Goal: Task Accomplishment & Management: Manage account settings

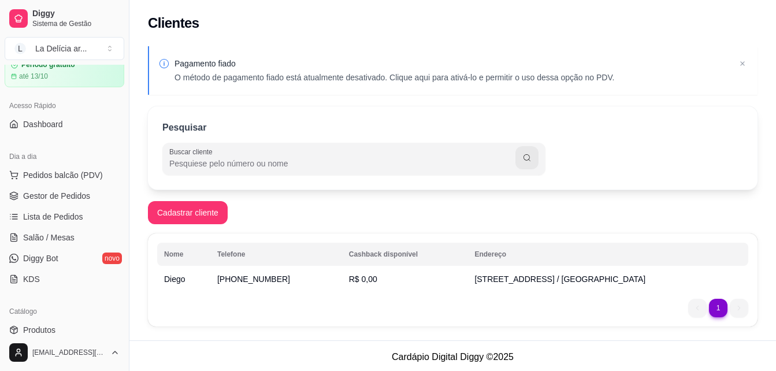
scroll to position [116, 0]
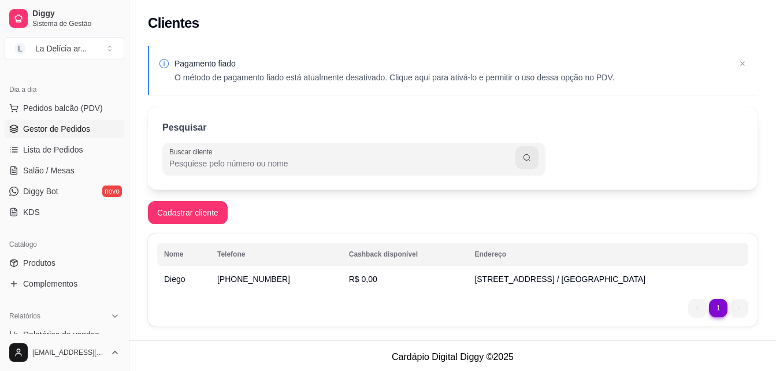
click at [60, 133] on span "Gestor de Pedidos" at bounding box center [56, 129] width 67 height 12
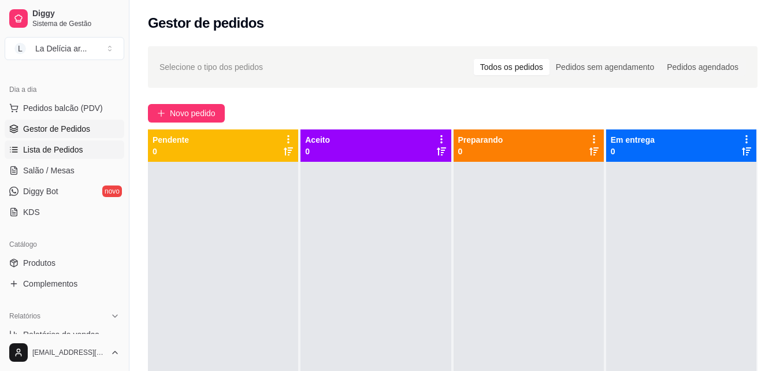
click at [75, 140] on link "Lista de Pedidos" at bounding box center [65, 149] width 120 height 18
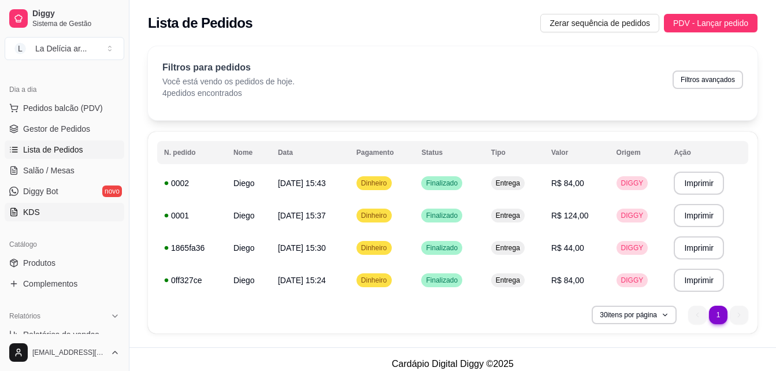
click at [43, 213] on link "KDS" at bounding box center [65, 212] width 120 height 18
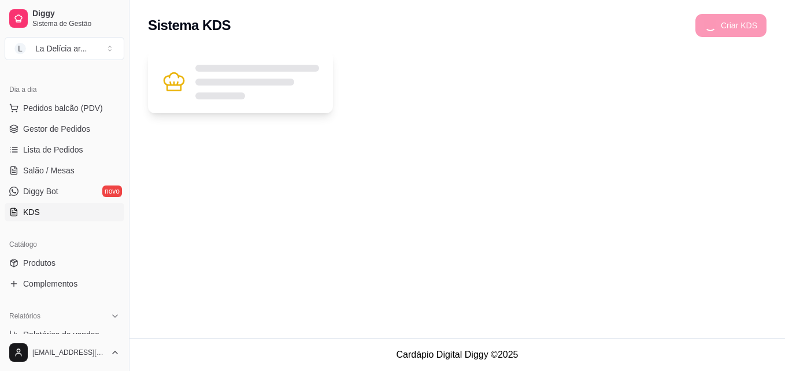
click at [199, 81] on div at bounding box center [257, 82] width 124 height 35
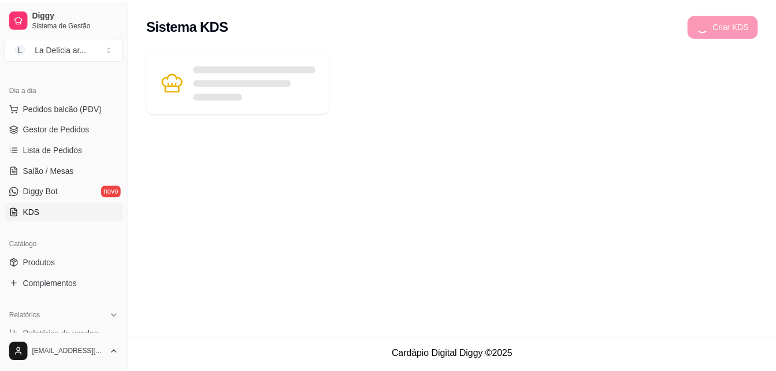
scroll to position [173, 0]
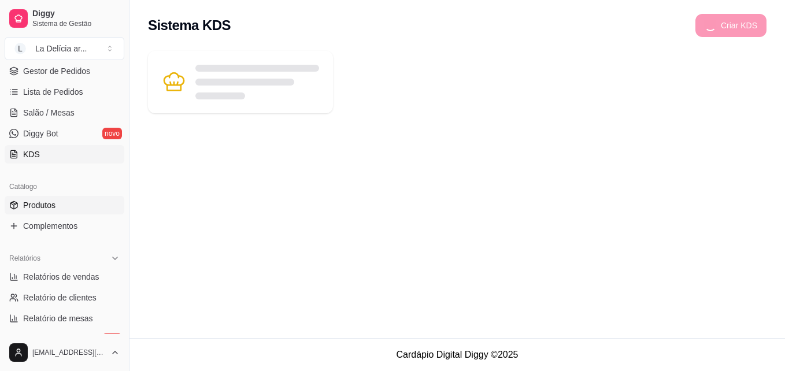
click at [53, 205] on span "Produtos" at bounding box center [39, 205] width 32 height 12
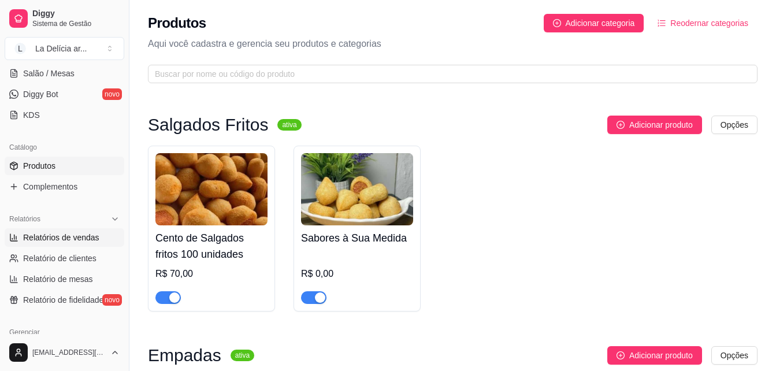
scroll to position [231, 0]
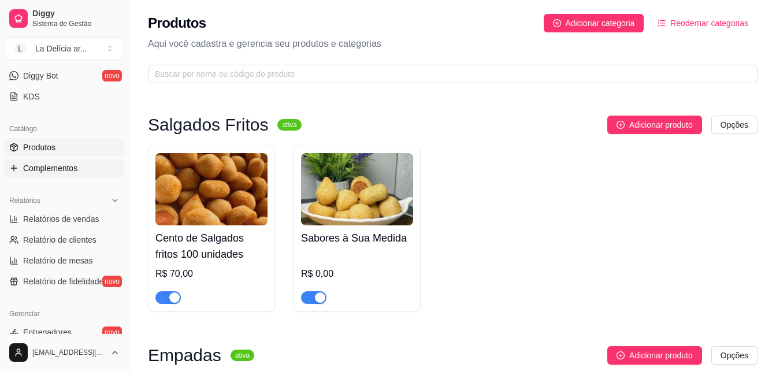
click at [41, 172] on span "Complementos" at bounding box center [50, 168] width 54 height 12
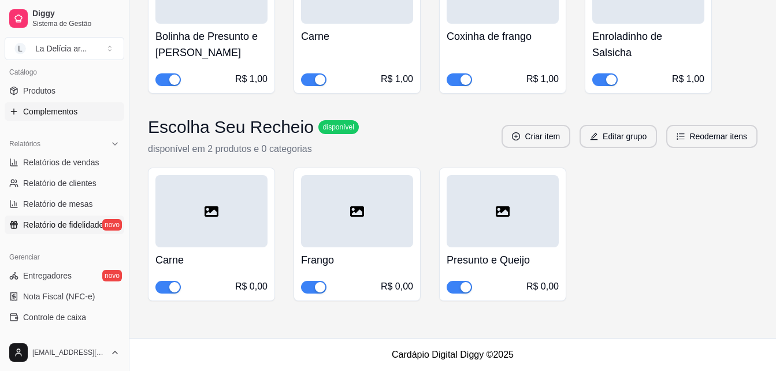
scroll to position [289, 0]
click at [69, 216] on link "Relatório de fidelidade novo" at bounding box center [65, 223] width 120 height 18
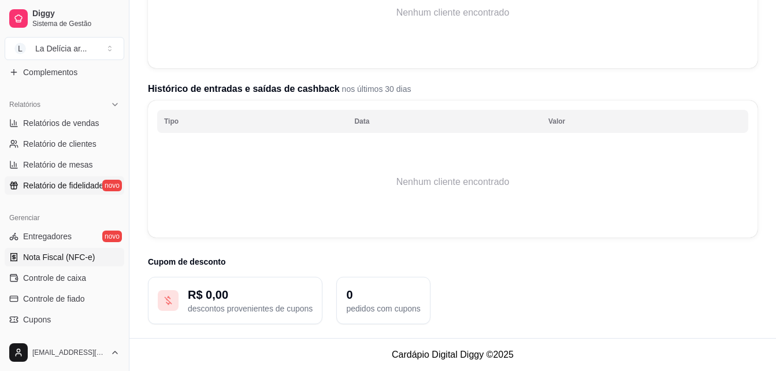
scroll to position [347, 0]
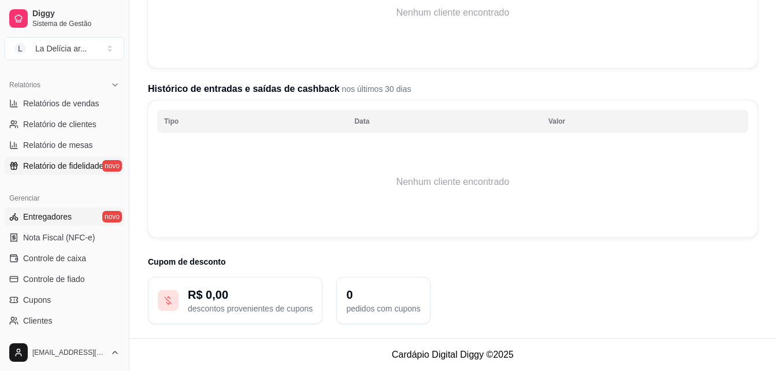
click at [53, 214] on span "Entregadores" at bounding box center [47, 217] width 49 height 12
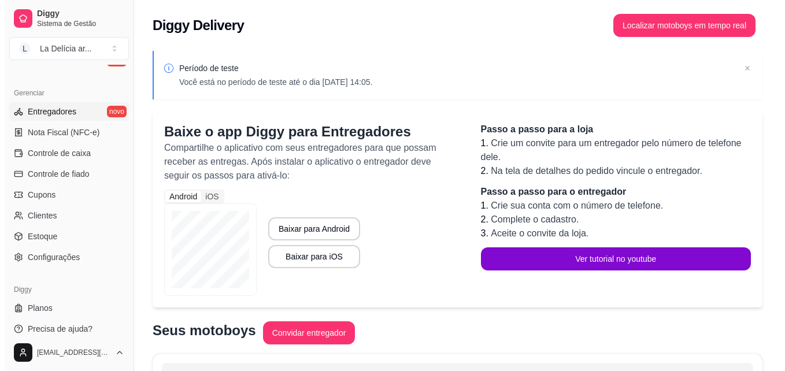
scroll to position [461, 0]
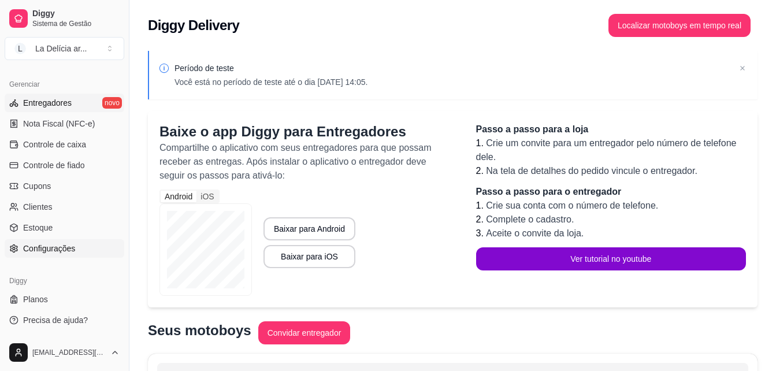
click at [52, 251] on span "Configurações" at bounding box center [49, 249] width 52 height 12
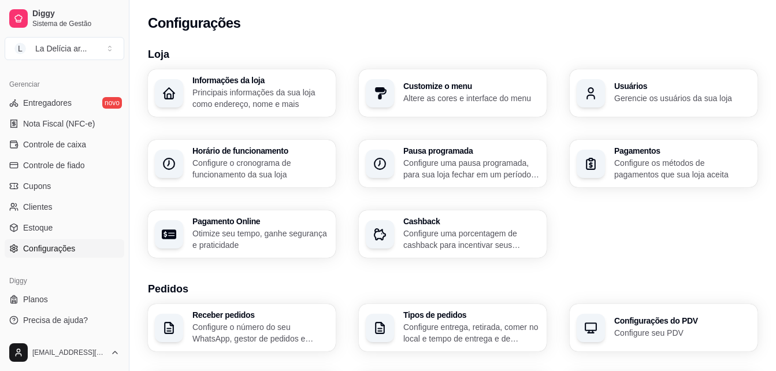
click at [451, 231] on p "Configure uma porcentagem de cashback para incentivar seus clientes a comprarem…" at bounding box center [471, 239] width 136 height 23
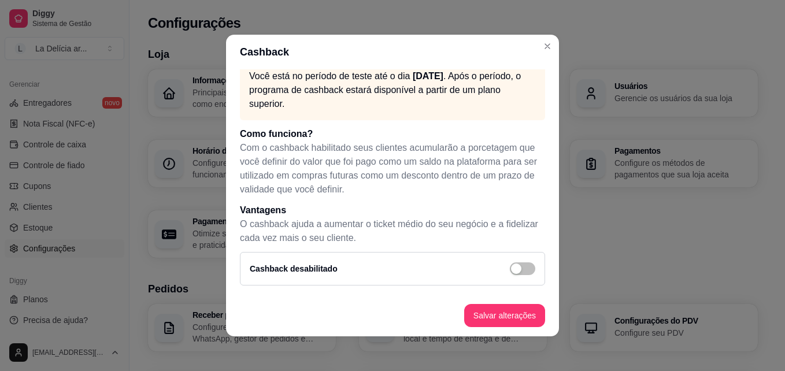
scroll to position [2, 0]
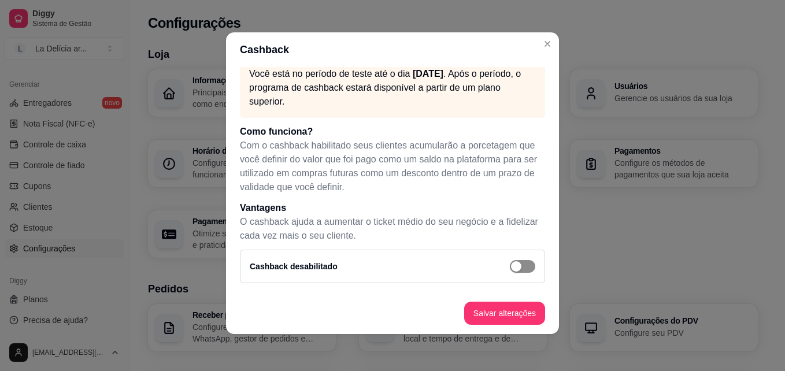
click at [515, 265] on span "button" at bounding box center [522, 266] width 25 height 13
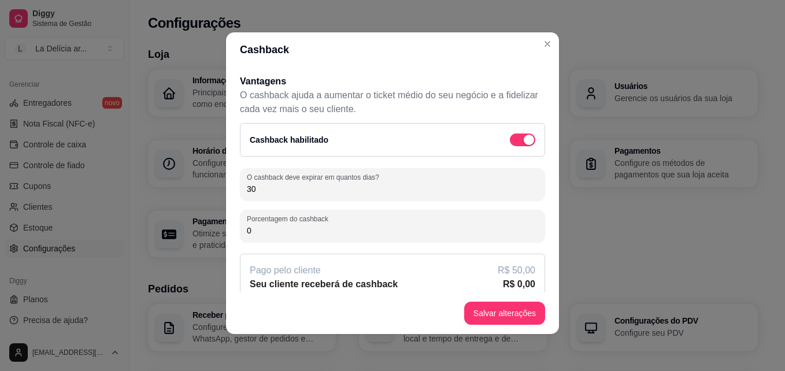
scroll to position [154, 0]
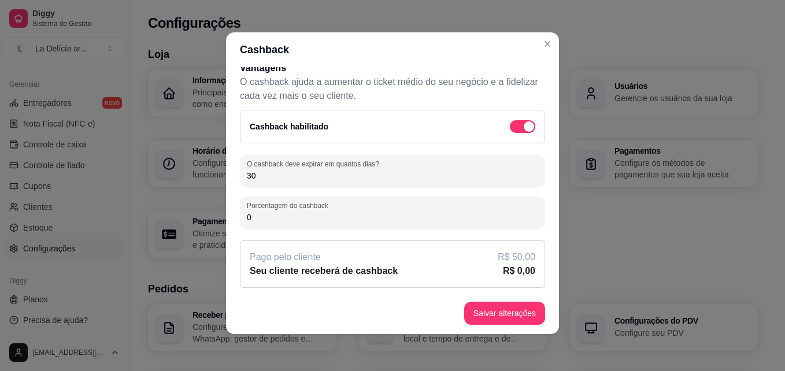
click at [321, 220] on input "0" at bounding box center [392, 218] width 291 height 12
type input "0"
type input "5"
type input "1"
click at [415, 251] on div "Pago pelo cliente R$ 50,00" at bounding box center [393, 257] width 286 height 14
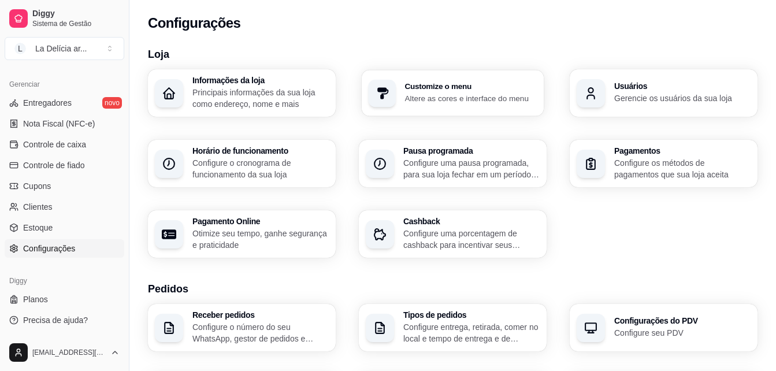
click at [464, 95] on p "Altere as cores e interface do menu" at bounding box center [471, 97] width 132 height 11
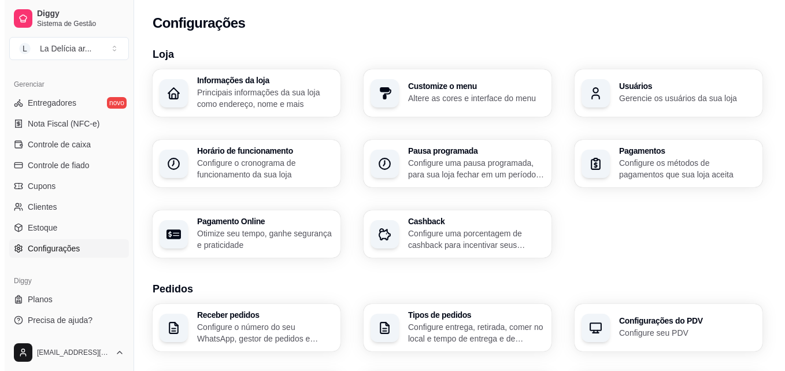
scroll to position [58, 0]
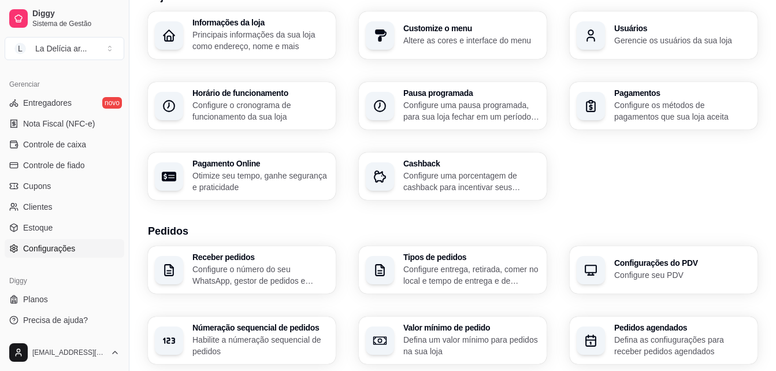
click at [275, 172] on p "Otimize seu tempo, ganhe segurança e praticidade" at bounding box center [260, 181] width 136 height 23
select select "4.98"
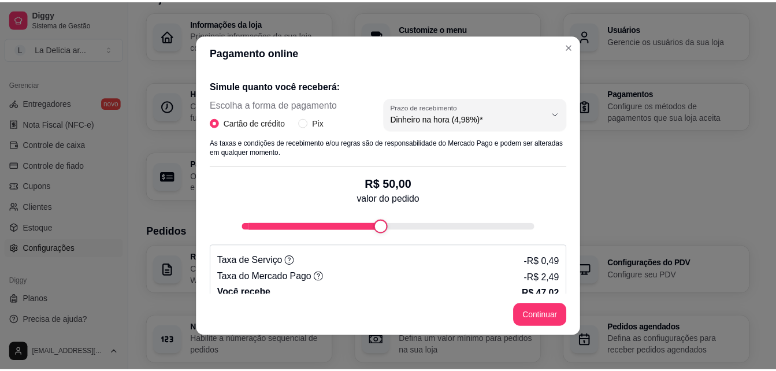
scroll to position [231, 0]
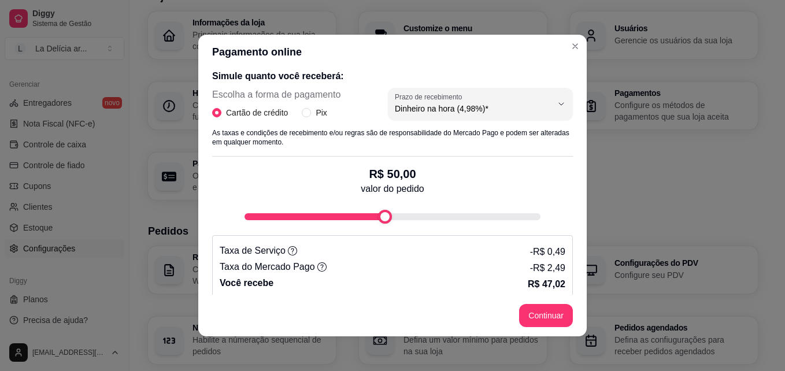
type input "100"
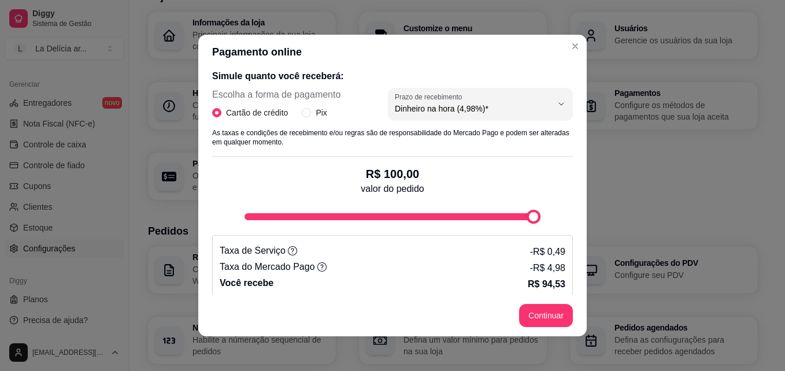
click at [706, 248] on div "Pagamento online Receba na hora em sua conta do Mercado Pago! Agora você poderá…" at bounding box center [392, 185] width 785 height 371
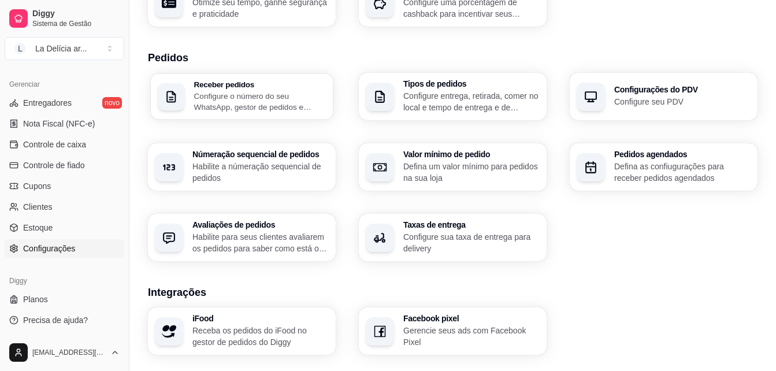
click at [302, 95] on p "Configure o número do seu WhatsApp, gestor de pedidos e outros" at bounding box center [260, 101] width 132 height 23
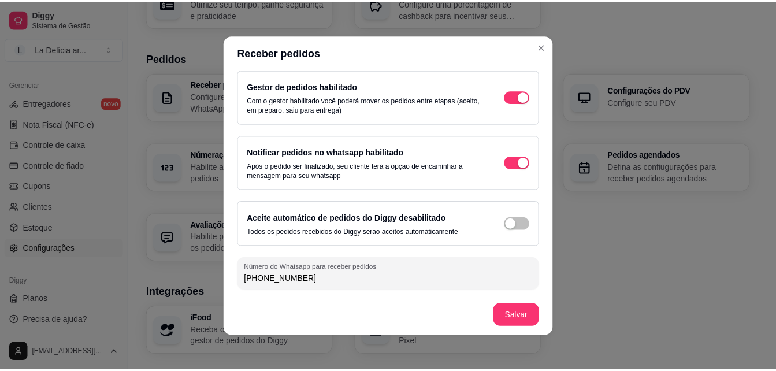
scroll to position [2, 0]
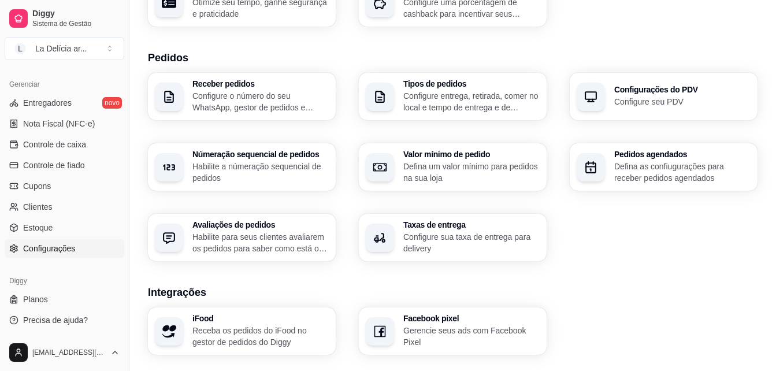
click at [544, 41] on div "Loja Informações da loja Principais informações da sua loja como endereço, nome…" at bounding box center [453, 176] width 610 height 722
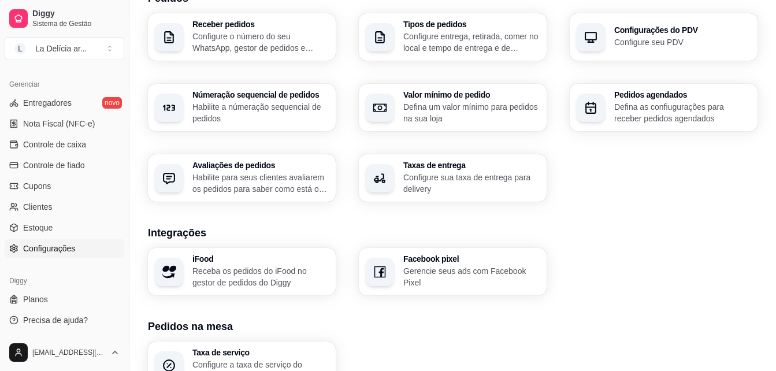
scroll to position [271, 0]
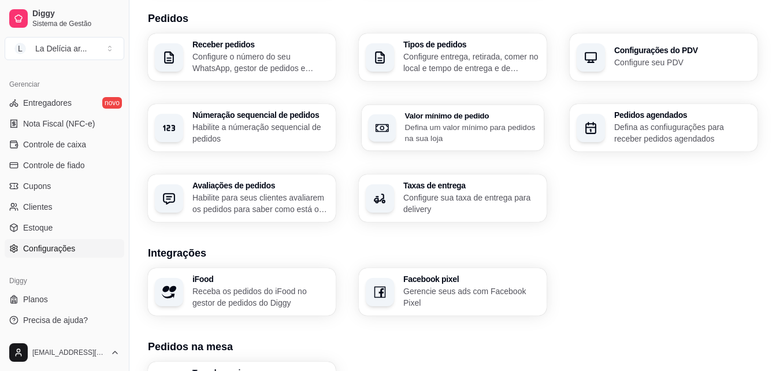
click at [446, 123] on p "Defina um valor mínimo para pedidos na sua loja" at bounding box center [471, 132] width 132 height 23
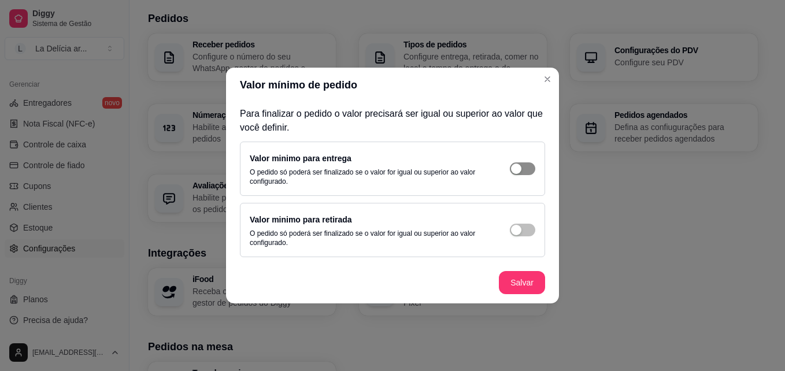
click at [528, 170] on span "button" at bounding box center [522, 168] width 25 height 13
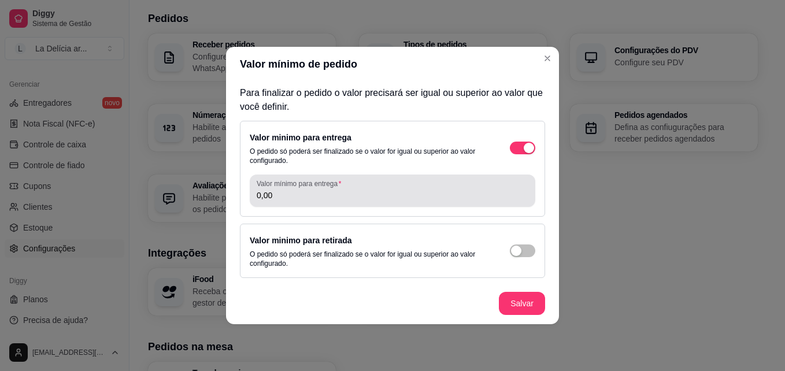
click at [333, 194] on input "0,00" at bounding box center [393, 196] width 272 height 12
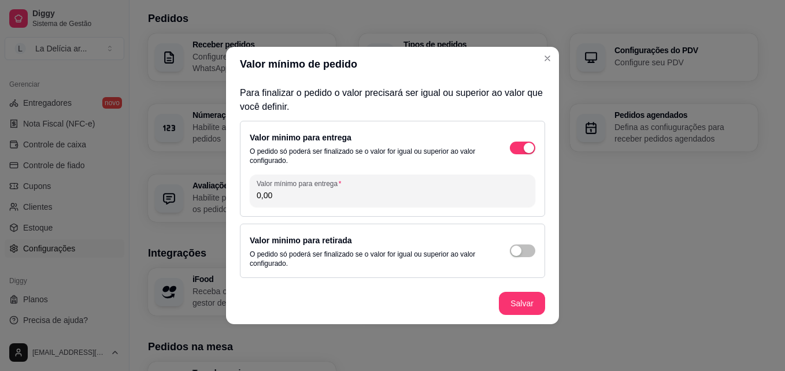
click at [333, 194] on input "0,00" at bounding box center [393, 196] width 272 height 12
type input "30,00"
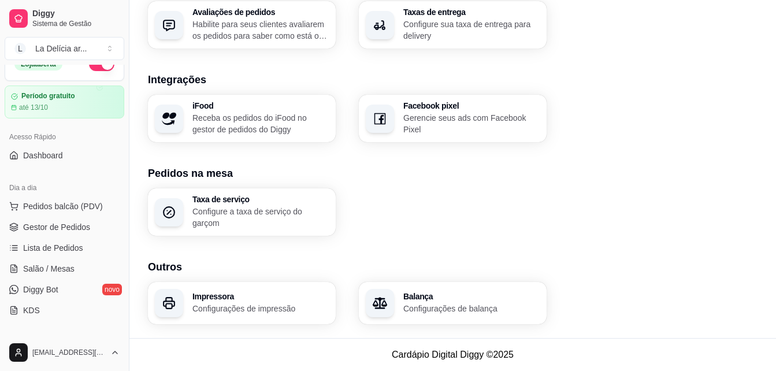
scroll to position [0, 0]
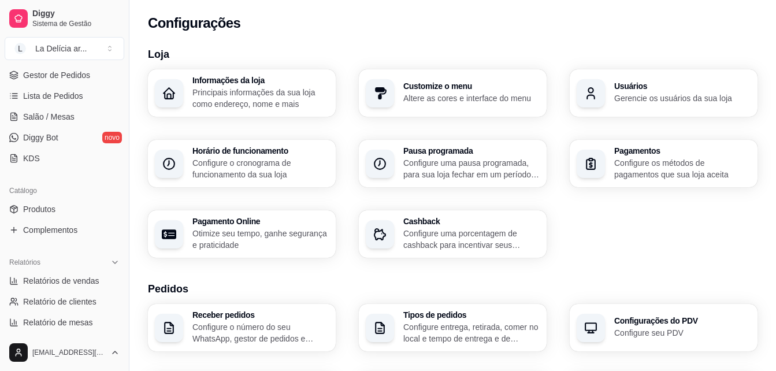
scroll to position [173, 0]
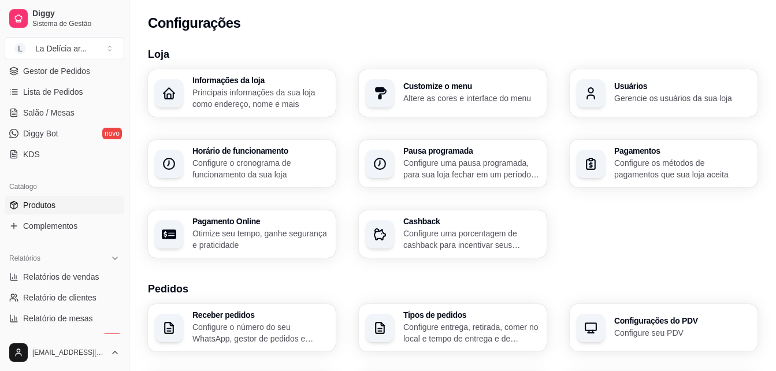
click at [39, 209] on span "Produtos" at bounding box center [39, 205] width 32 height 12
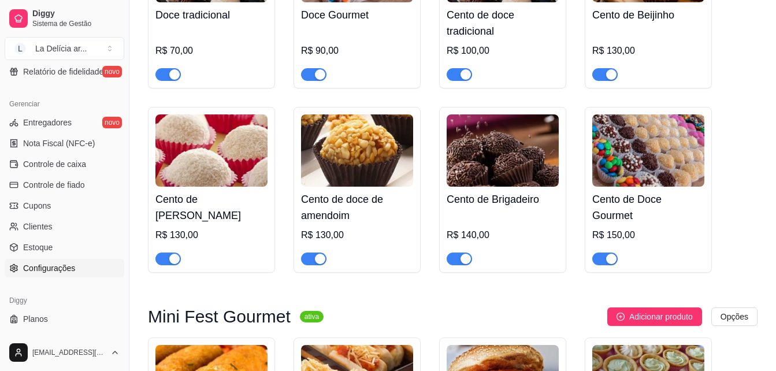
scroll to position [461, 0]
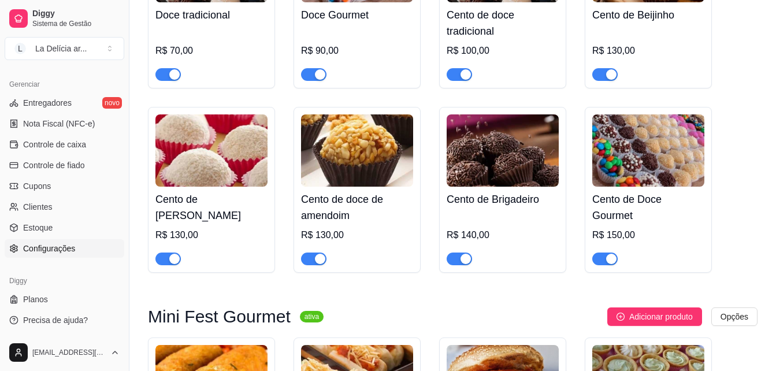
click at [51, 241] on link "Configurações" at bounding box center [65, 248] width 120 height 18
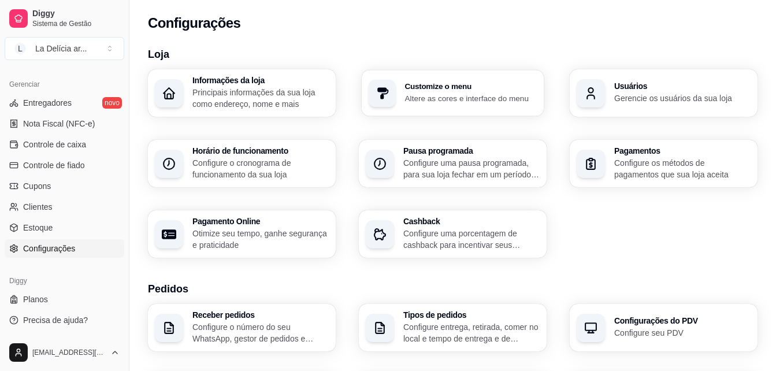
click at [446, 87] on h3 "Customize o menu" at bounding box center [471, 87] width 132 height 8
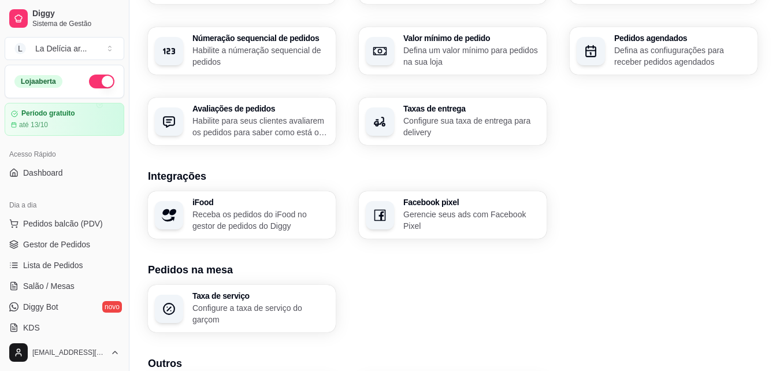
scroll to position [347, 0]
click at [343, 67] on div "Receber pedidos Configure o número do seu WhatsApp, gestor de pedidos e outros …" at bounding box center [453, 51] width 610 height 188
click at [326, 15] on div "Receber pedidos Configure o número do seu WhatsApp, gestor de pedidos e outros …" at bounding box center [453, 51] width 610 height 188
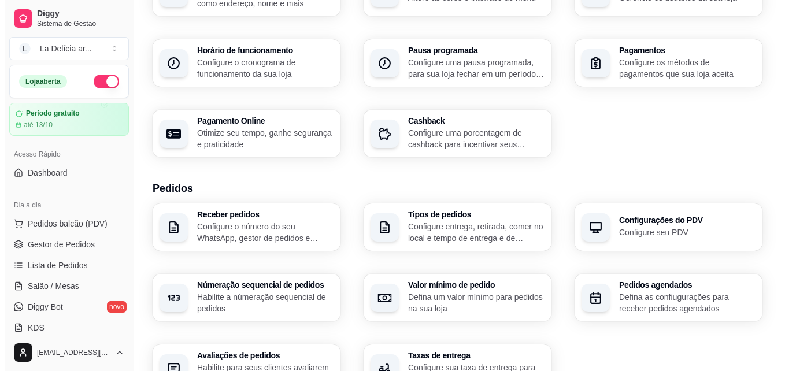
scroll to position [116, 0]
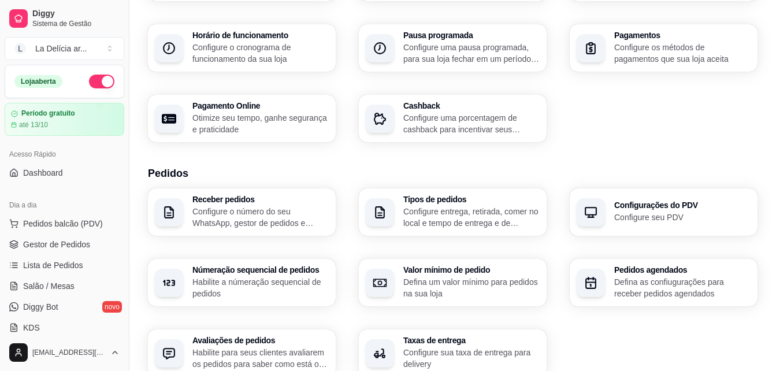
click at [651, 273] on h3 "Pedidos agendados" at bounding box center [682, 270] width 136 height 8
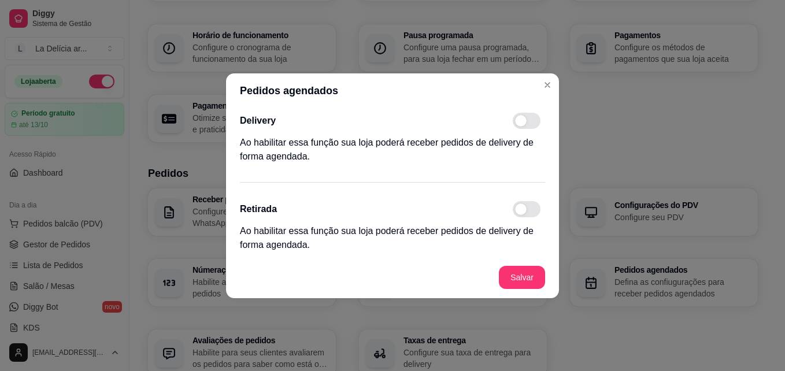
click at [535, 122] on span at bounding box center [527, 121] width 28 height 16
click at [520, 123] on input "checkbox" at bounding box center [516, 127] width 8 height 8
checkbox input "true"
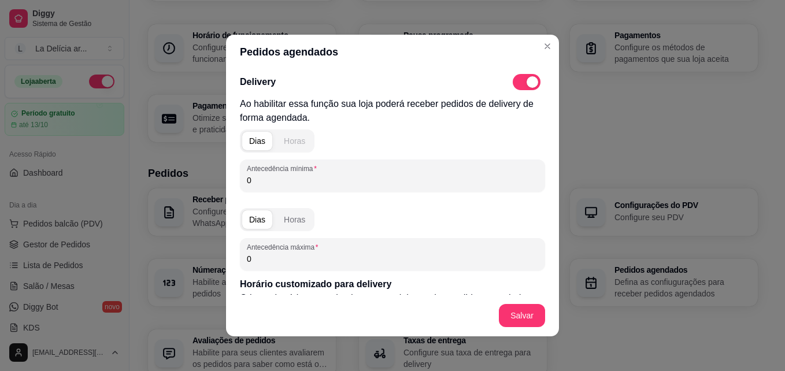
click at [286, 138] on div "Horas" at bounding box center [294, 141] width 21 height 12
click at [267, 181] on input "0" at bounding box center [392, 181] width 291 height 12
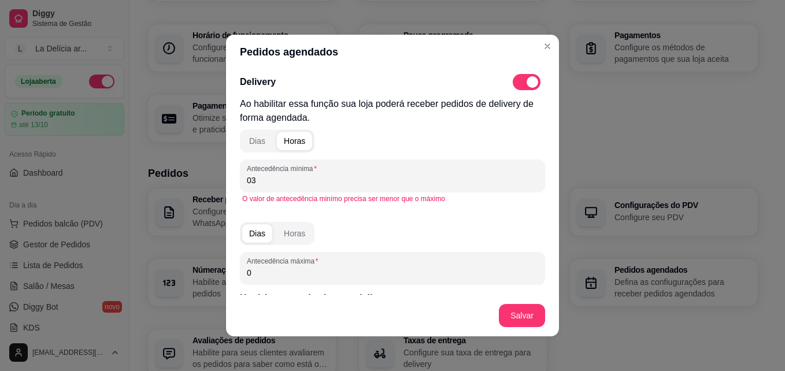
type input "0"
type input "60"
click at [288, 229] on div "Horas" at bounding box center [294, 234] width 21 height 12
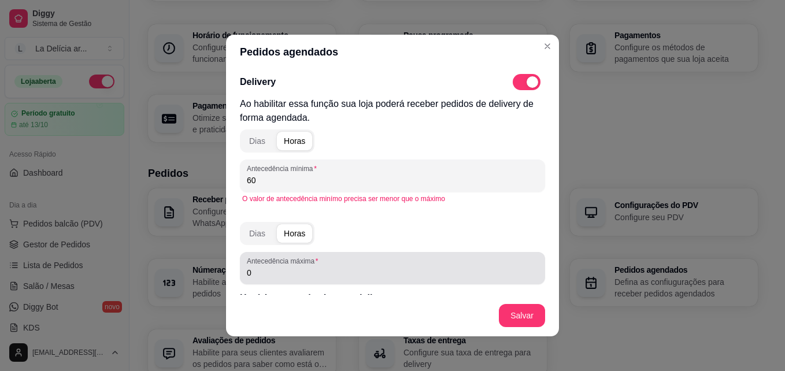
click at [294, 274] on input "0" at bounding box center [392, 273] width 291 height 12
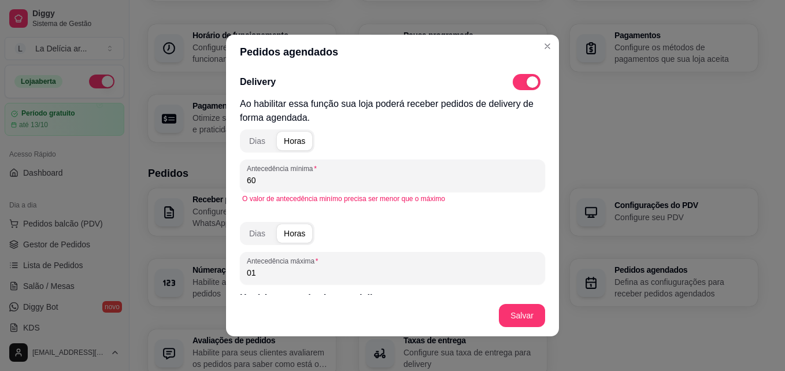
type input "0"
type input "12"
click at [508, 315] on button "Salvar" at bounding box center [521, 316] width 45 height 23
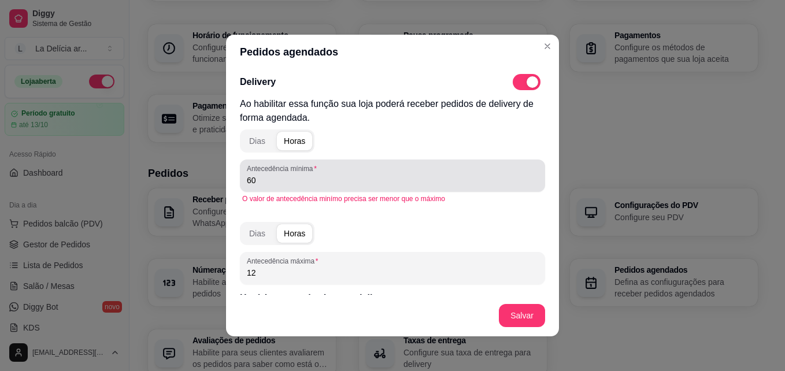
click at [288, 180] on input "60" at bounding box center [392, 181] width 291 height 12
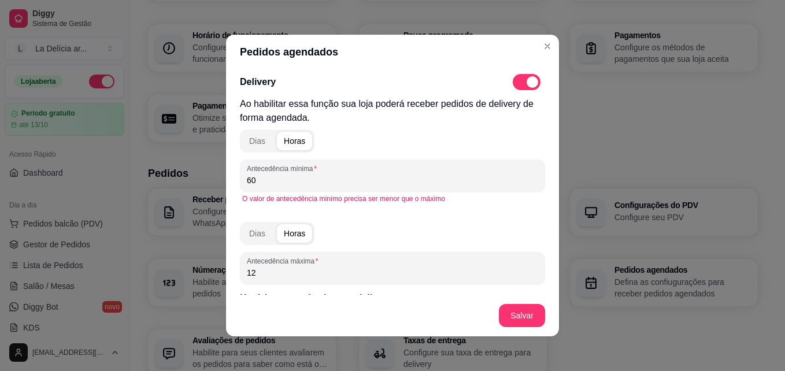
type input "6"
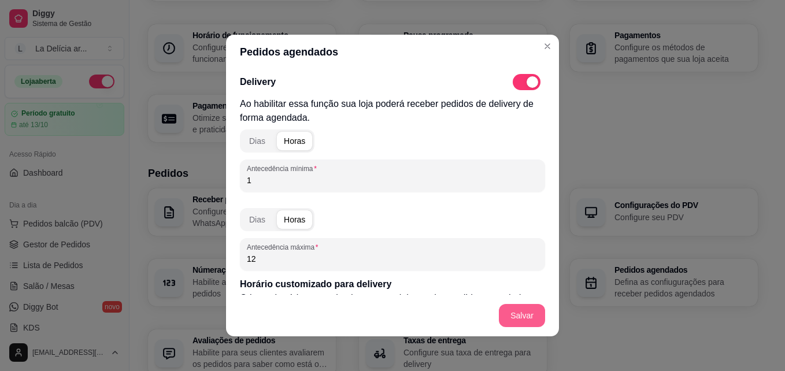
type input "1"
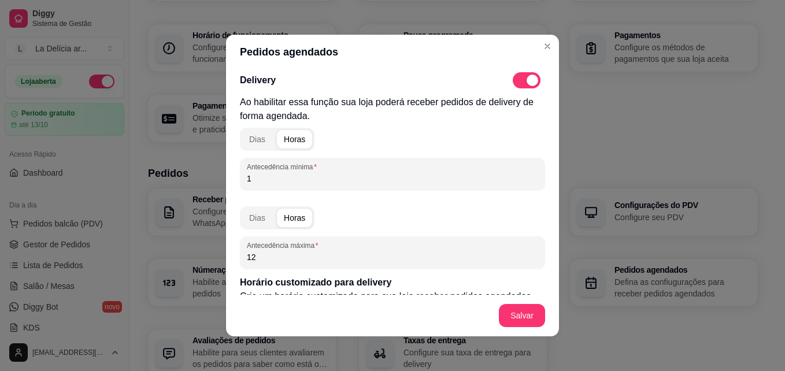
scroll to position [0, 0]
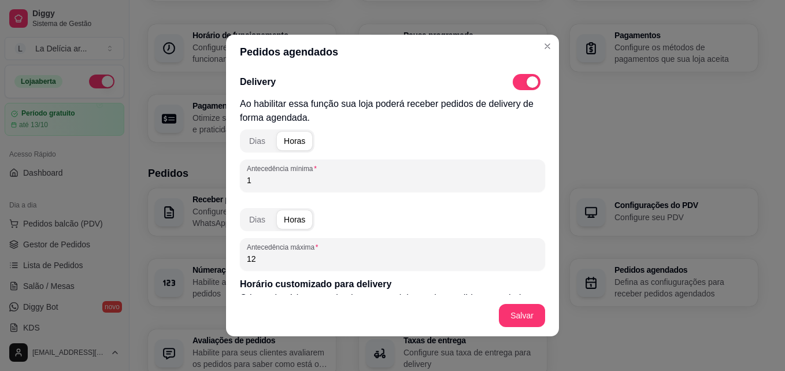
click at [362, 64] on header "Pedidos agendados" at bounding box center [392, 52] width 333 height 35
click at [291, 259] on input "12" at bounding box center [392, 259] width 291 height 12
type input "1"
click at [514, 318] on button "Salvar" at bounding box center [521, 316] width 45 height 23
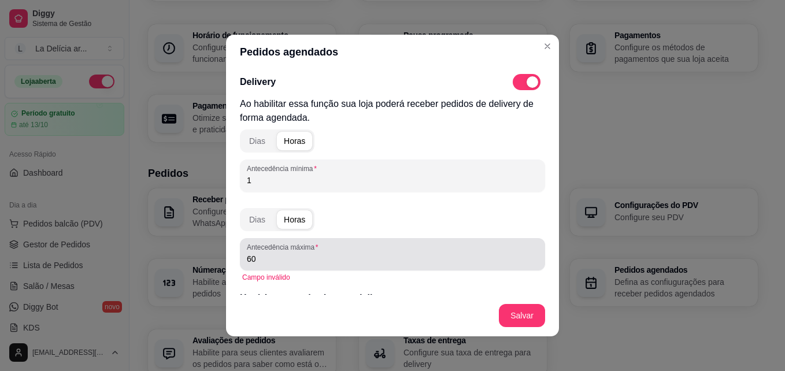
click at [311, 266] on div "Antecedência máxima 60" at bounding box center [392, 254] width 305 height 32
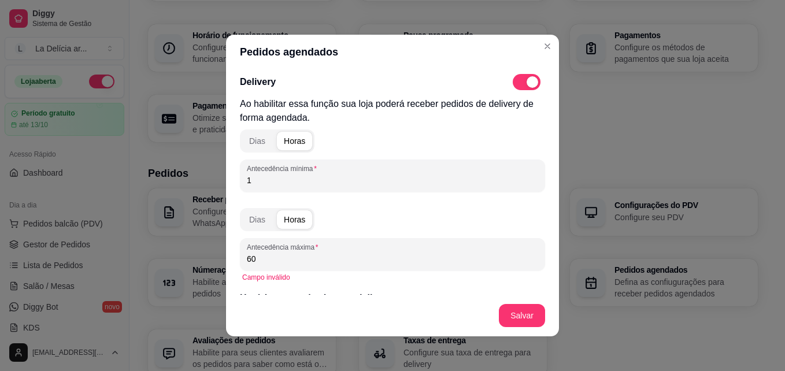
type input "6"
click at [517, 317] on button "Salvar" at bounding box center [522, 315] width 46 height 23
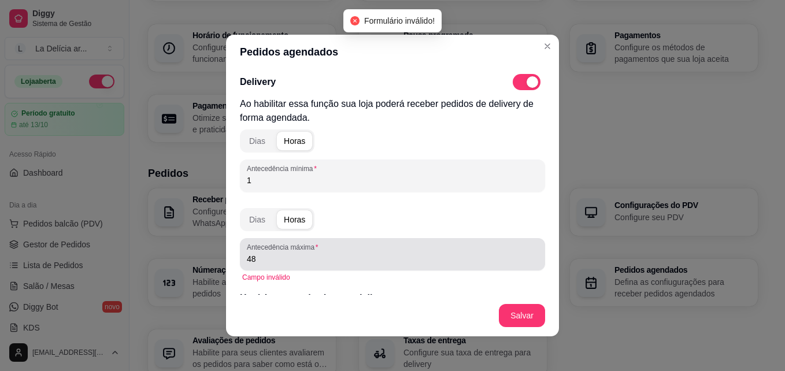
click at [365, 268] on div "Antecedência máxima 48" at bounding box center [392, 254] width 305 height 32
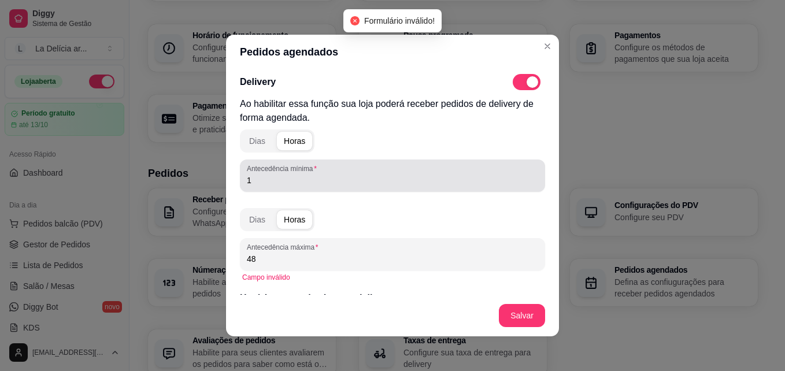
click at [293, 183] on input "1" at bounding box center [392, 181] width 291 height 12
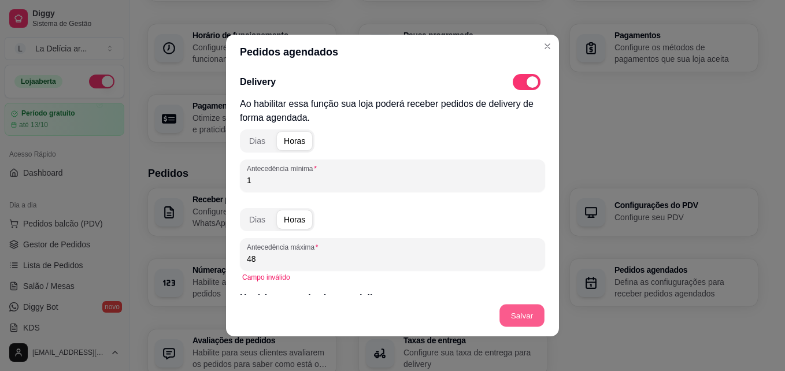
click at [513, 313] on button "Salvar" at bounding box center [521, 316] width 45 height 23
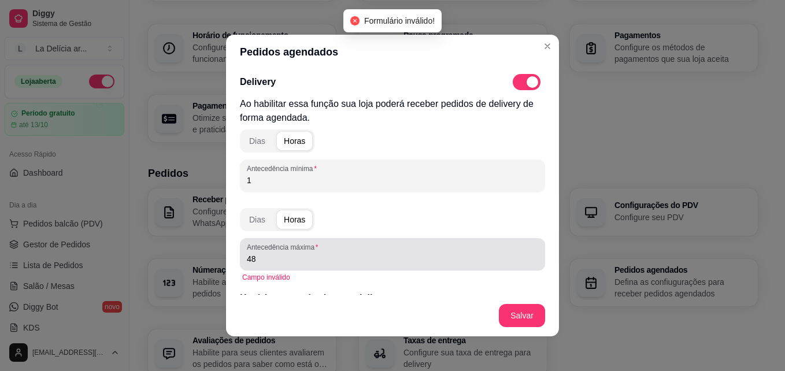
click at [257, 266] on div "Antecedência máxima 48" at bounding box center [392, 254] width 305 height 32
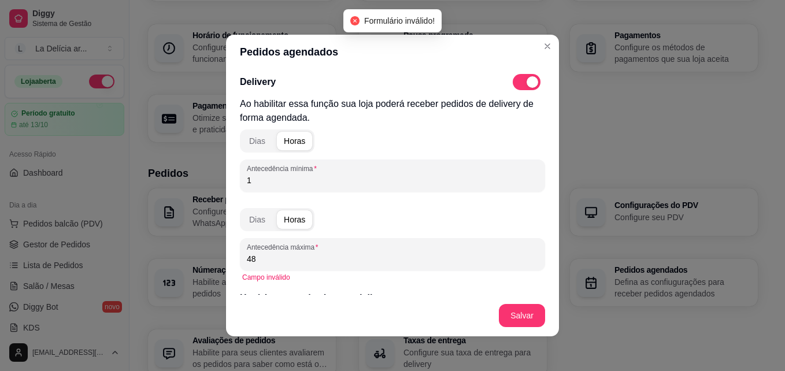
click at [257, 266] on div "Antecedência máxima 48" at bounding box center [392, 254] width 305 height 32
type input "4"
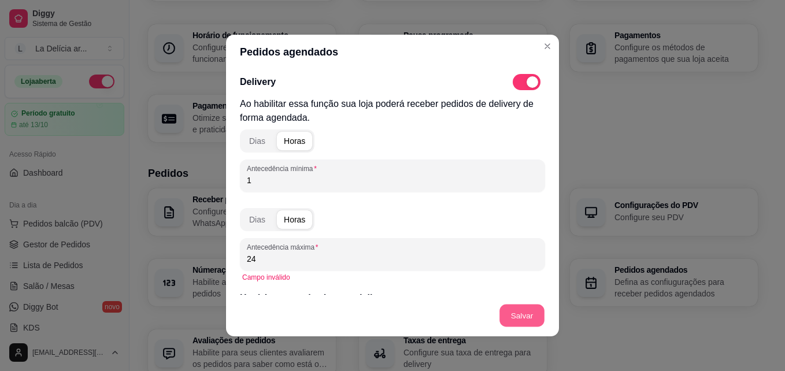
click at [510, 320] on button "Salvar" at bounding box center [521, 316] width 45 height 23
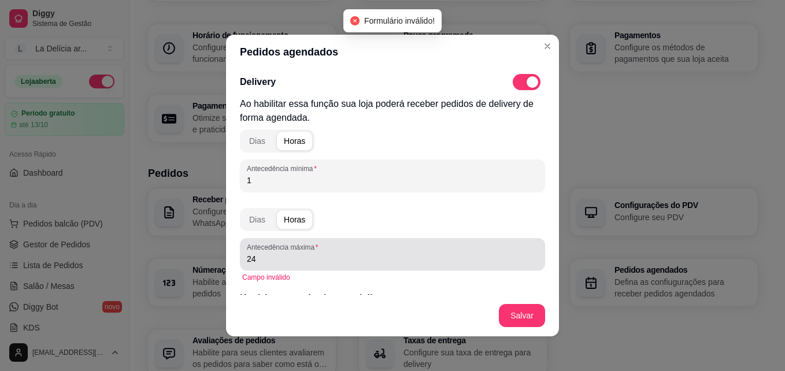
click at [321, 263] on input "24" at bounding box center [392, 259] width 291 height 12
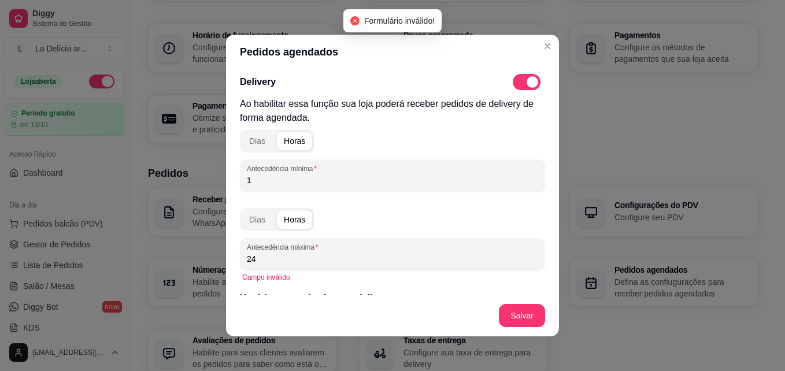
click at [321, 263] on input "24" at bounding box center [392, 259] width 291 height 12
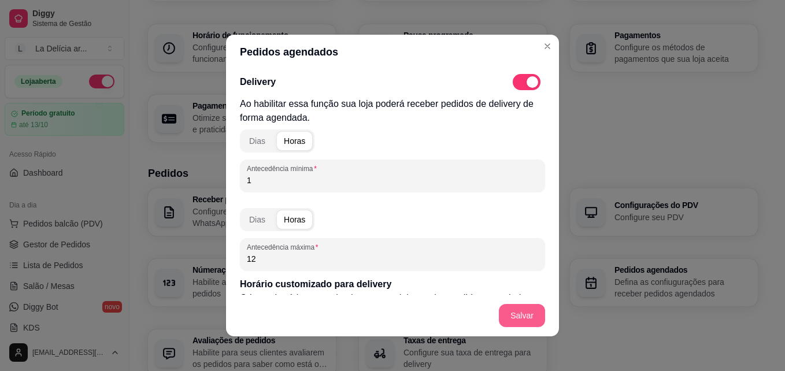
type input "12"
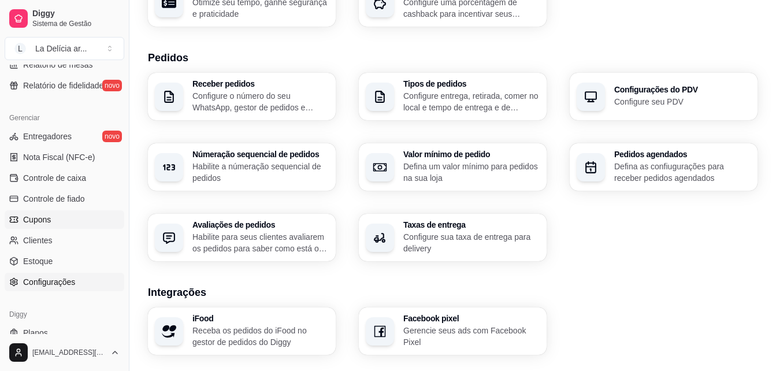
scroll to position [461, 0]
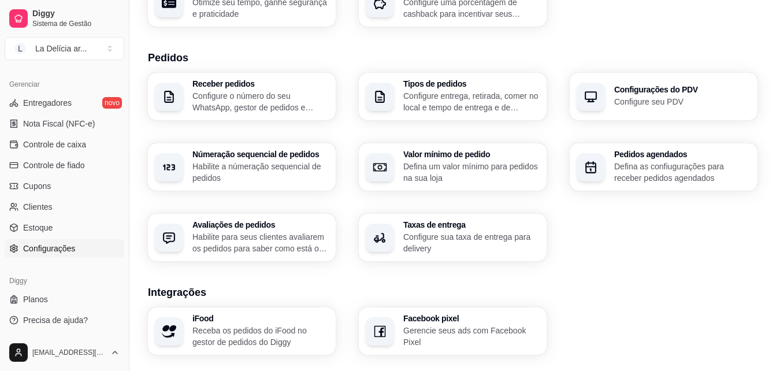
click at [47, 251] on span "Configurações" at bounding box center [49, 249] width 52 height 12
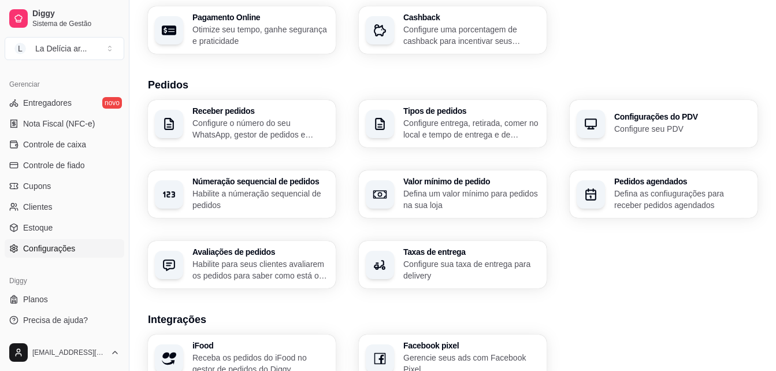
scroll to position [289, 0]
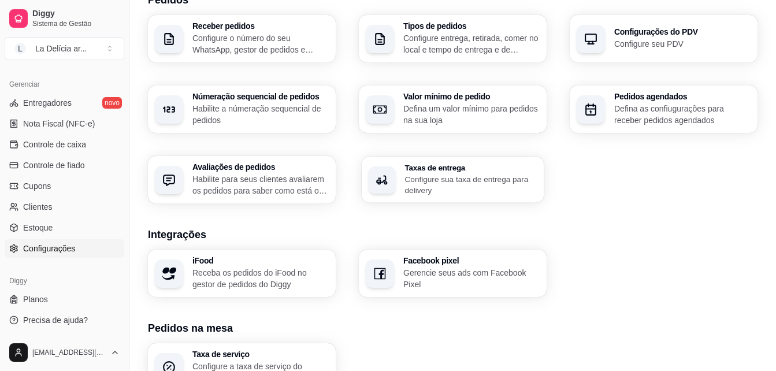
click at [441, 177] on p "Configure sua taxa de entrega para delivery" at bounding box center [471, 184] width 132 height 23
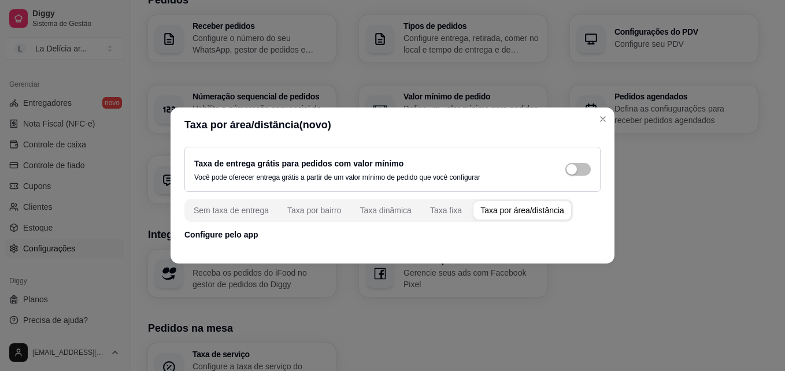
click at [516, 209] on div "Taxa por área/distância" at bounding box center [522, 211] width 84 height 12
click at [217, 236] on p "Configure pelo app" at bounding box center [392, 235] width 416 height 12
click at [239, 235] on p "Configure pelo app" at bounding box center [392, 235] width 416 height 12
click at [255, 235] on p "Configure pelo app" at bounding box center [392, 235] width 416 height 12
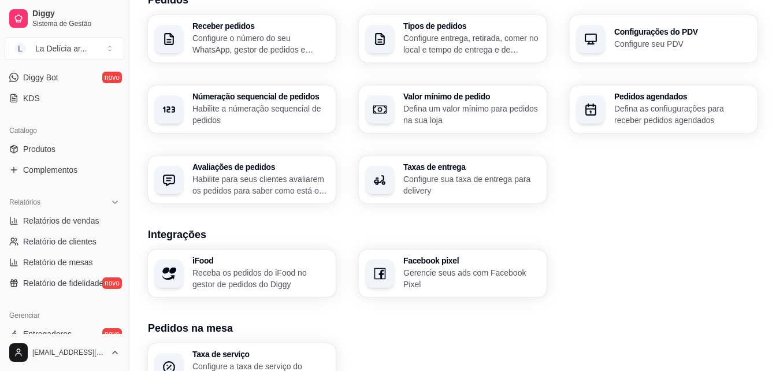
scroll to position [0, 0]
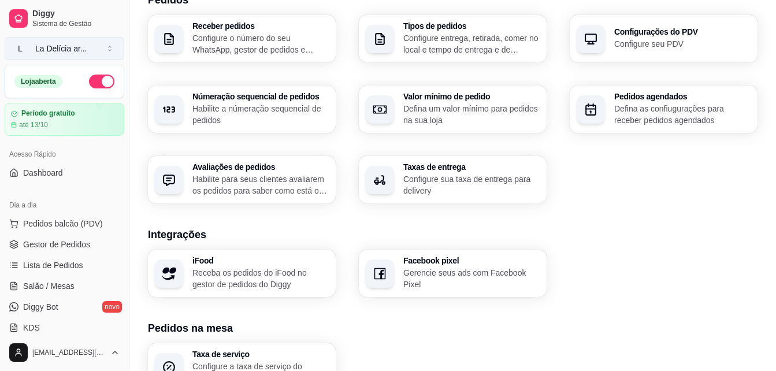
drag, startPoint x: 90, startPoint y: 56, endPoint x: 91, endPoint y: 50, distance: 6.5
click at [90, 56] on button "L La Delícia ar ..." at bounding box center [65, 48] width 120 height 23
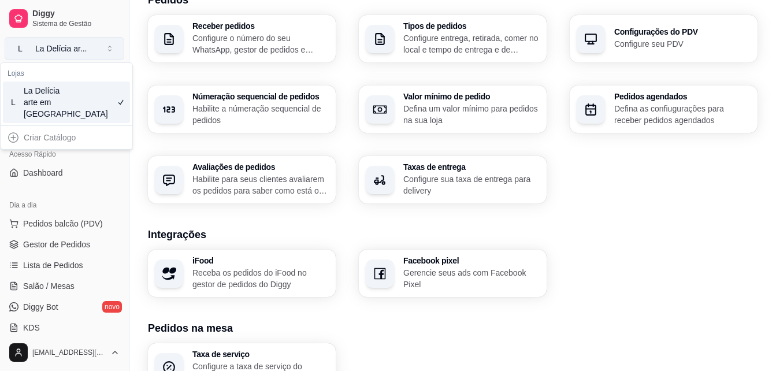
click at [94, 49] on button "L La Delícia ar ..." at bounding box center [65, 48] width 120 height 23
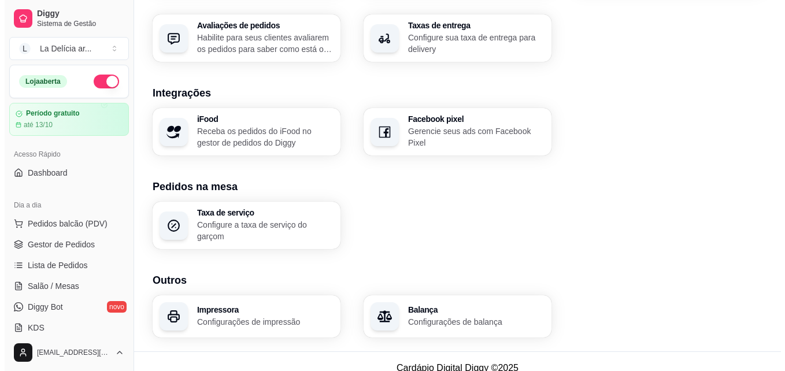
scroll to position [444, 0]
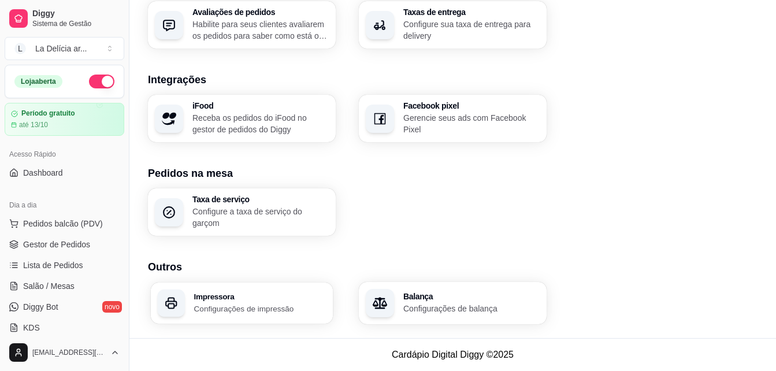
click at [228, 303] on p "Configurações de impressão" at bounding box center [260, 308] width 132 height 11
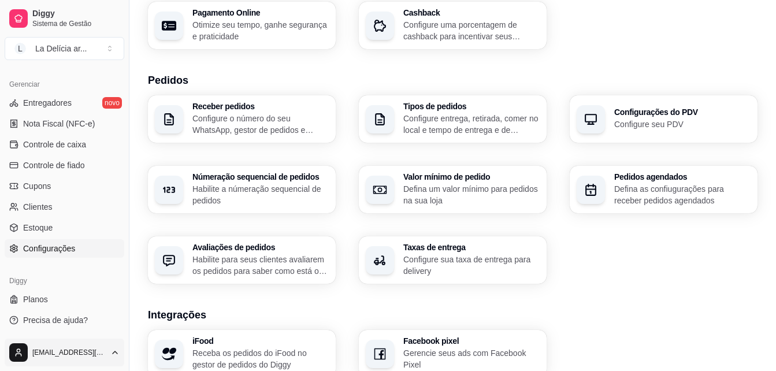
scroll to position [208, 0]
